Goal: Task Accomplishment & Management: Check status

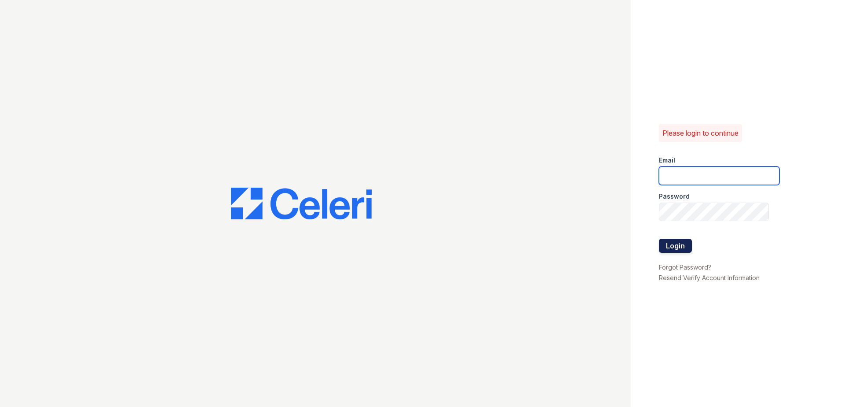
type input "Arrivewakaba@trinity-pm.com"
click at [669, 238] on button "Login" at bounding box center [675, 245] width 33 height 14
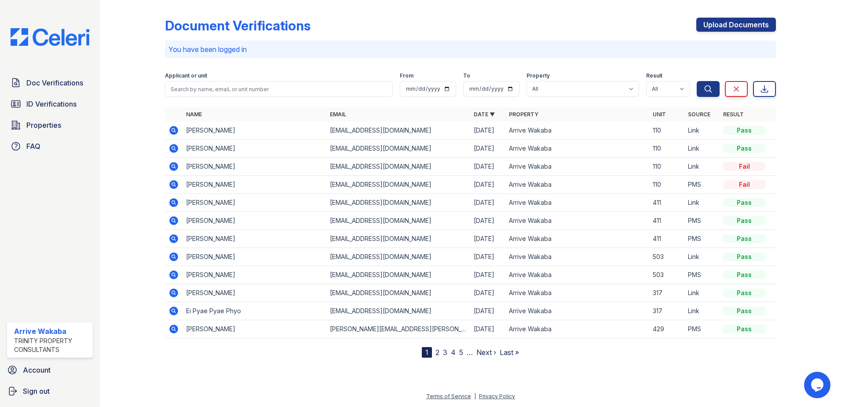
drag, startPoint x: 736, startPoint y: 188, endPoint x: 765, endPoint y: 183, distance: 30.3
click at [765, 183] on div "Fail" at bounding box center [744, 184] width 42 height 9
drag, startPoint x: 765, startPoint y: 183, endPoint x: 729, endPoint y: 170, distance: 38.8
click at [729, 170] on div "Fail" at bounding box center [744, 166] width 42 height 9
drag, startPoint x: 728, startPoint y: 168, endPoint x: 774, endPoint y: 168, distance: 46.2
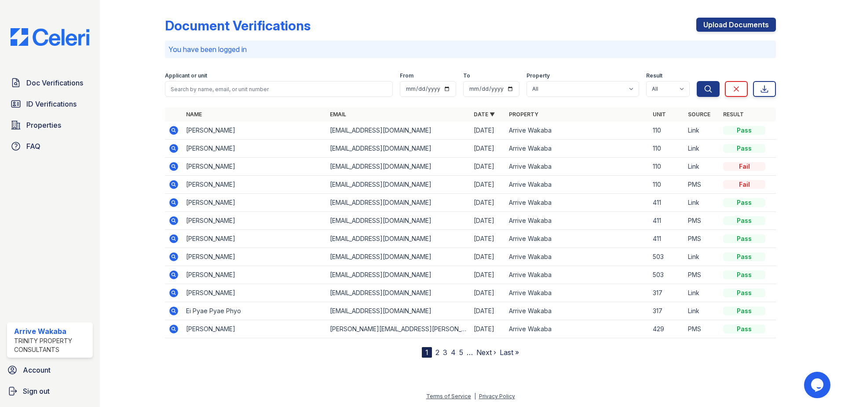
click at [774, 168] on td "Fail" at bounding box center [748, 166] width 56 height 18
click at [173, 160] on td at bounding box center [174, 166] width 18 height 18
click at [174, 164] on icon at bounding box center [173, 166] width 9 height 9
drag, startPoint x: 178, startPoint y: 182, endPoint x: 236, endPoint y: 209, distance: 64.6
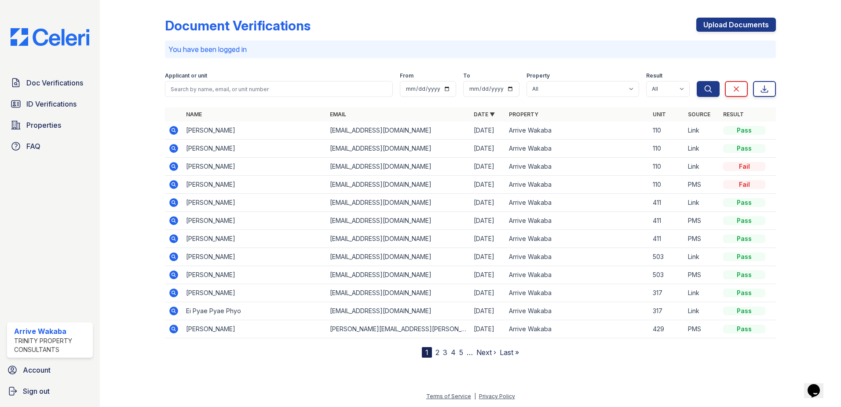
click at [178, 182] on icon at bounding box center [173, 184] width 11 height 11
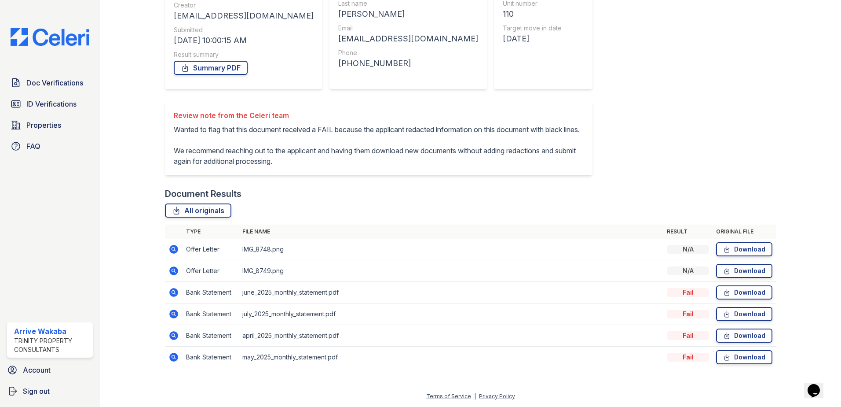
scroll to position [126, 0]
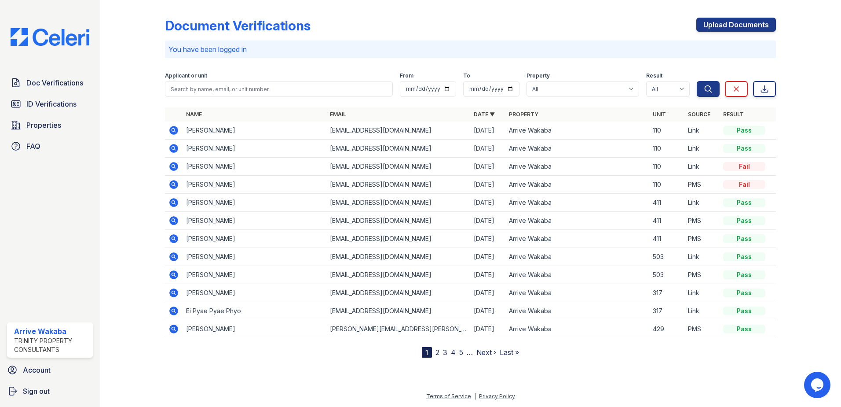
click at [174, 133] on icon at bounding box center [173, 130] width 9 height 9
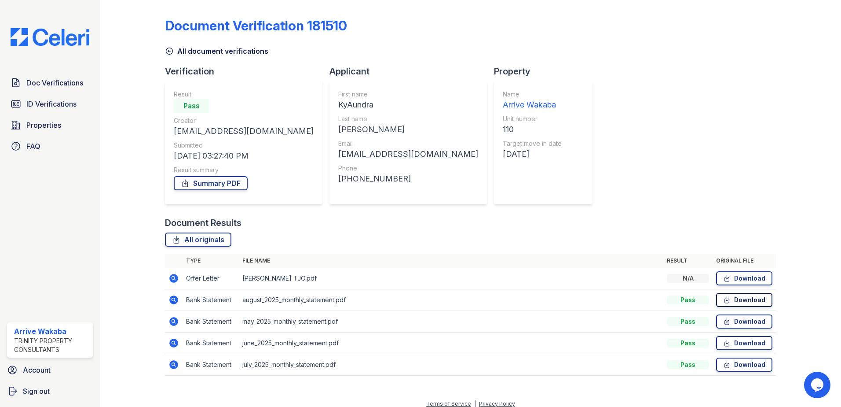
click at [757, 299] on link "Download" at bounding box center [744, 300] width 56 height 14
click at [740, 278] on link "Download" at bounding box center [744, 278] width 56 height 14
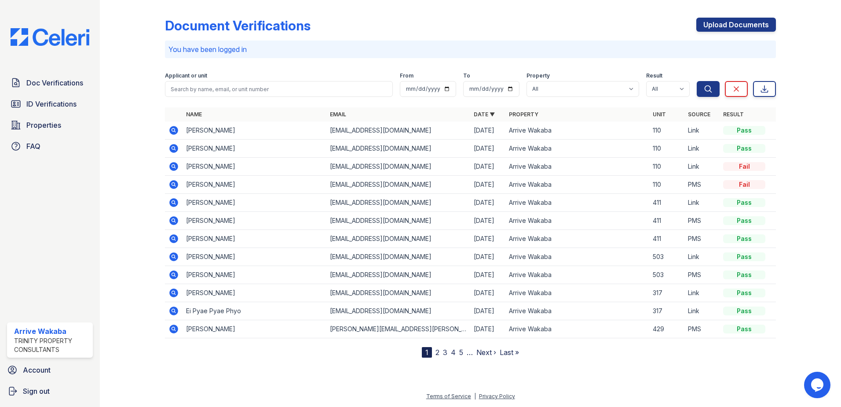
click at [746, 128] on div "Pass" at bounding box center [744, 130] width 42 height 9
click at [179, 131] on icon at bounding box center [173, 130] width 11 height 11
